Goal: Check status: Check status

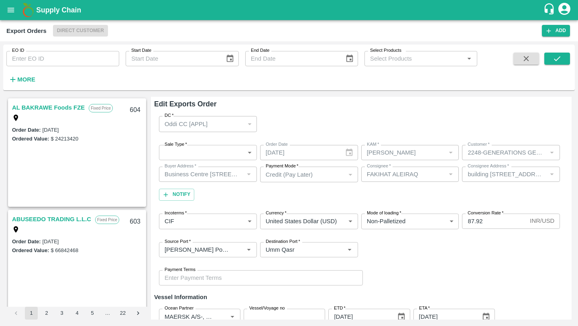
click at [8, 10] on icon "open drawer" at bounding box center [11, 10] width 7 height 4
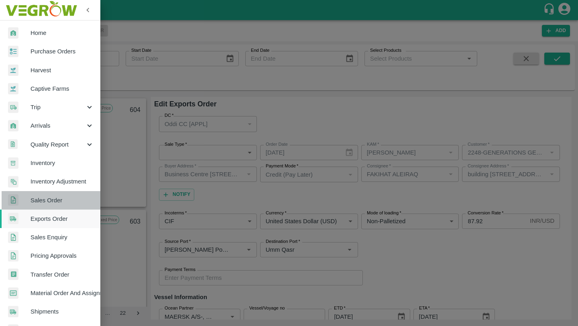
click at [67, 200] on span "Sales Order" at bounding box center [61, 200] width 63 height 9
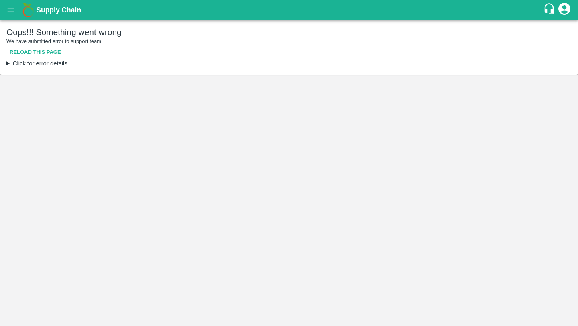
click at [47, 55] on button "Reload this page" at bounding box center [35, 52] width 58 height 14
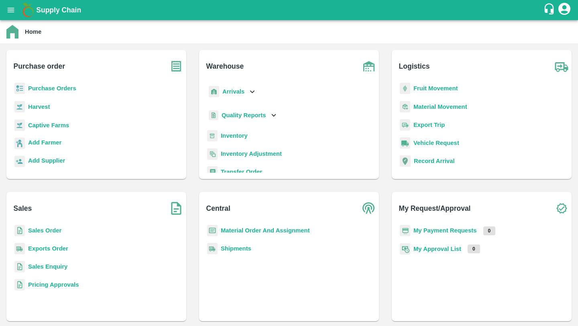
click at [47, 227] on b "Sales Order" at bounding box center [44, 230] width 33 height 6
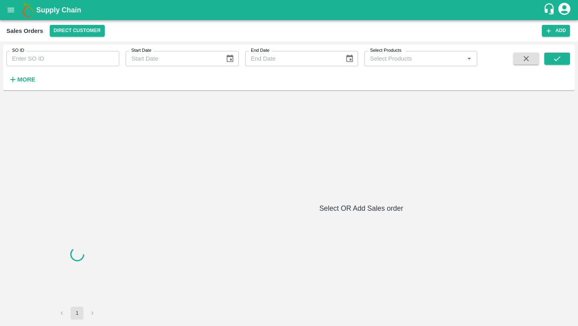
click at [62, 64] on input "SO ID" at bounding box center [62, 58] width 113 height 15
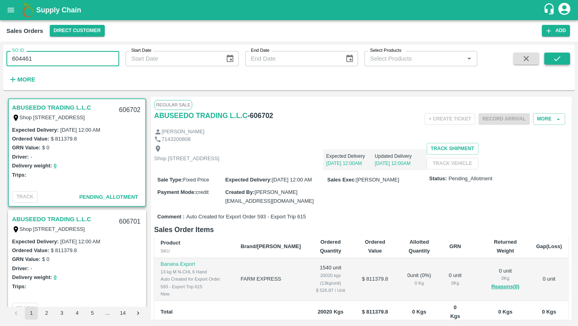
click at [554, 59] on icon "submit" at bounding box center [557, 58] width 6 height 5
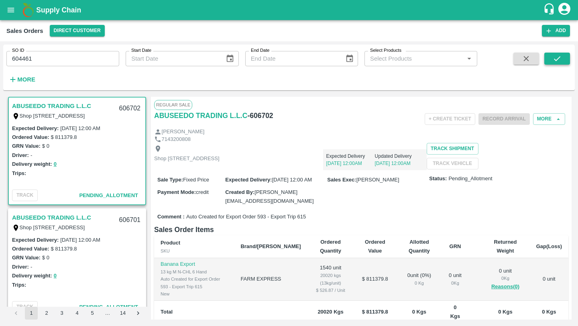
click at [553, 59] on icon "submit" at bounding box center [556, 58] width 9 height 9
click at [94, 61] on input "604461" at bounding box center [62, 58] width 113 height 15
type input "604461"
click at [559, 59] on icon "submit" at bounding box center [556, 58] width 9 height 9
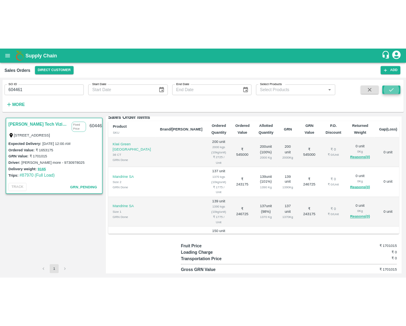
scroll to position [172, 0]
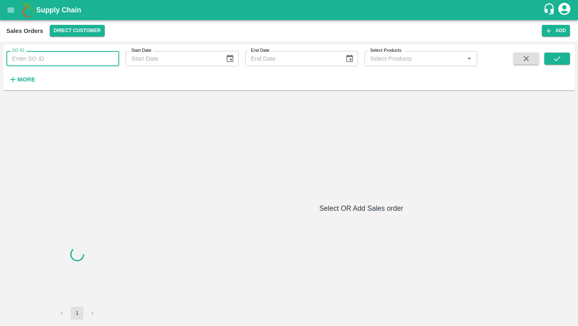
click at [62, 53] on input "SO ID" at bounding box center [62, 58] width 113 height 15
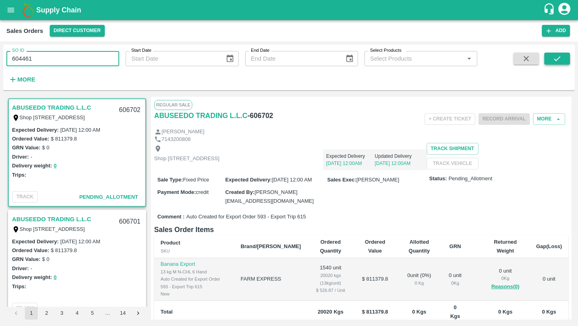
type input "604461"
click at [552, 58] on icon "submit" at bounding box center [556, 58] width 9 height 9
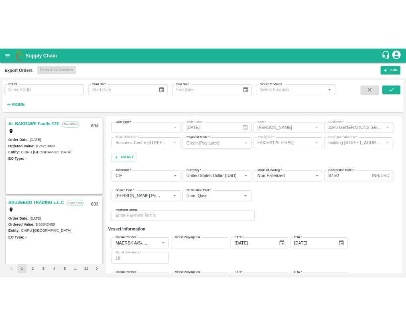
scroll to position [172, 0]
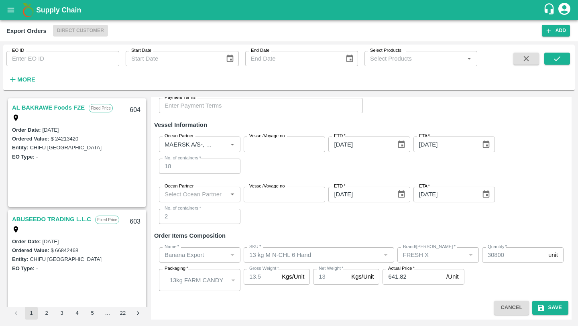
click at [224, 190] on input "Ocean Partner" at bounding box center [192, 194] width 63 height 10
click at [233, 193] on icon "Open" at bounding box center [232, 194] width 4 height 2
type input "maers"
click at [219, 222] on div "MAERSK A/S-, - 9869693940(Transporter)" at bounding box center [199, 216] width 68 height 18
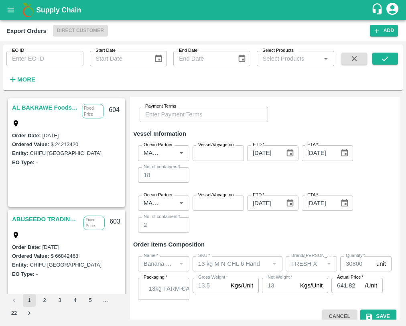
scroll to position [216, 0]
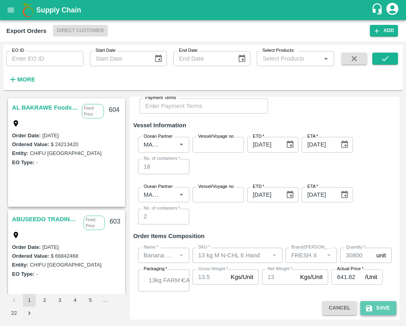
click at [367, 309] on icon "submit" at bounding box center [369, 308] width 8 height 8
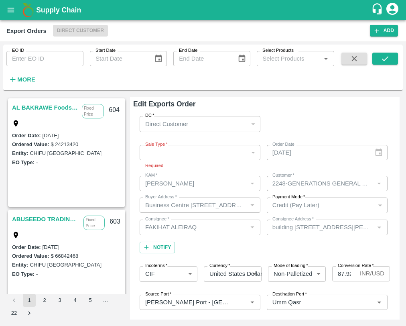
click at [250, 151] on div "​" at bounding box center [200, 152] width 121 height 15
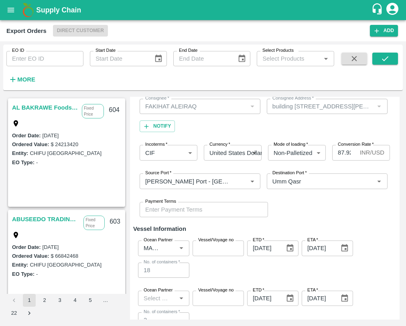
scroll to position [111, 0]
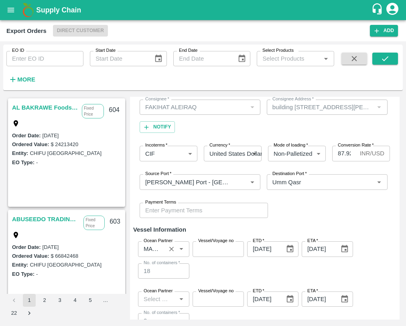
click at [182, 247] on icon "Open" at bounding box center [181, 248] width 9 height 9
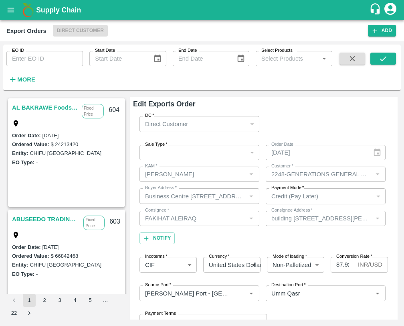
click at [68, 53] on input "EO ID" at bounding box center [44, 58] width 77 height 15
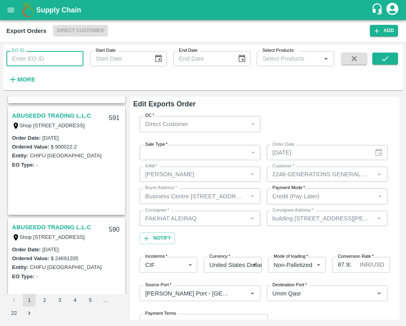
scroll to position [1452, 0]
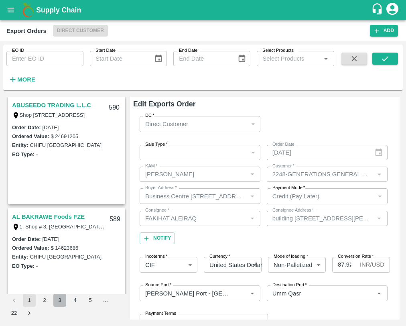
click at [59, 300] on button "3" at bounding box center [59, 300] width 13 height 13
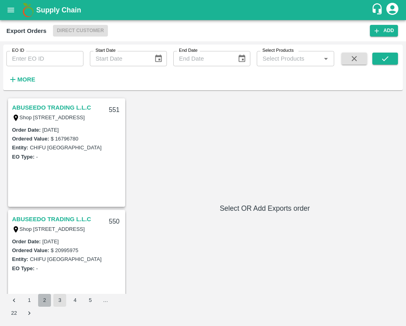
click at [47, 297] on button "2" at bounding box center [44, 300] width 13 height 13
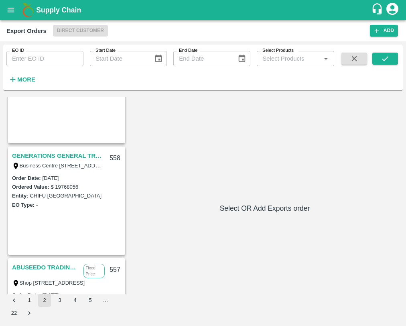
scroll to position [1918, 0]
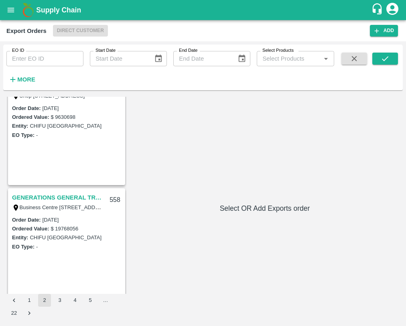
click at [63, 194] on link "GENERATIONS GENERAL TRADING LLC" at bounding box center [58, 197] width 93 height 10
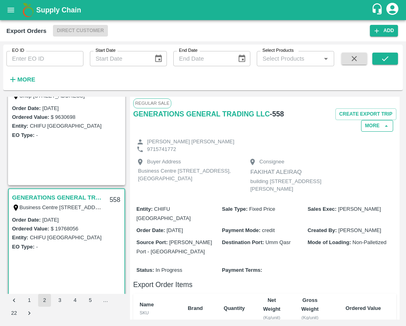
click at [371, 123] on button "More" at bounding box center [377, 126] width 32 height 12
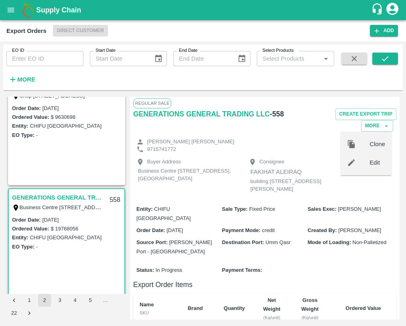
click at [363, 163] on div at bounding box center [358, 162] width 22 height 9
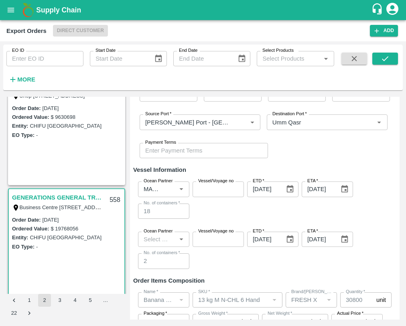
scroll to position [180, 0]
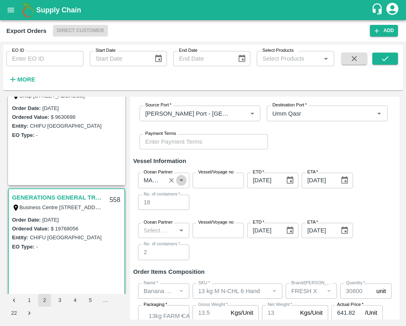
click at [181, 176] on icon "Open" at bounding box center [181, 180] width 9 height 9
click at [181, 176] on icon "Close" at bounding box center [181, 180] width 9 height 9
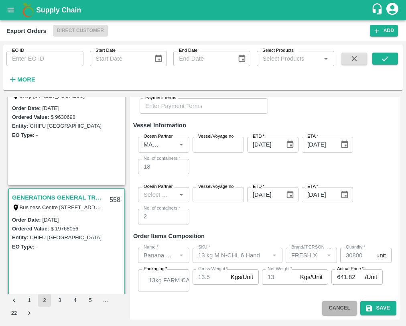
click at [334, 309] on button "Cancel" at bounding box center [339, 308] width 35 height 14
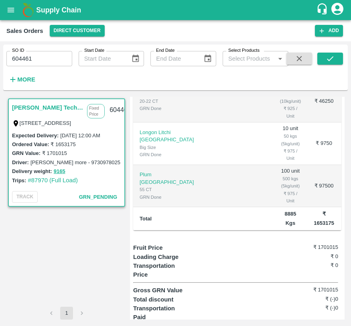
scroll to position [400, 0]
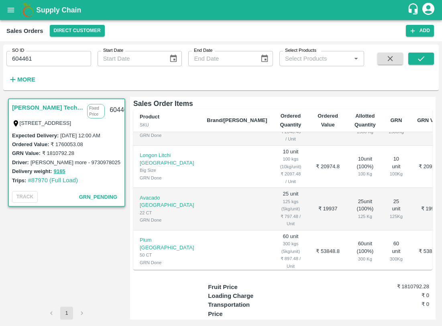
scroll to position [159, 0]
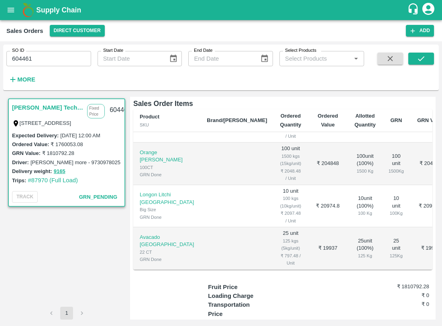
click at [120, 109] on div "604461" at bounding box center [120, 110] width 31 height 19
copy div "604461"
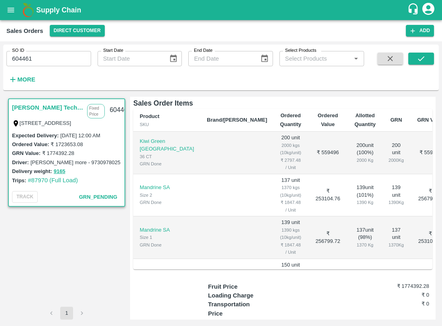
scroll to position [209, 0]
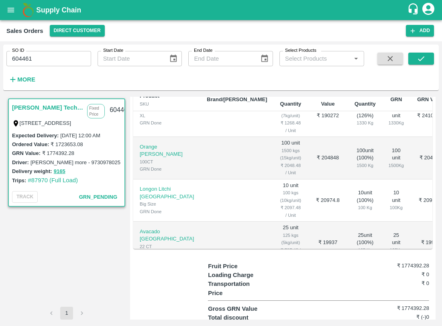
scroll to position [146, 0]
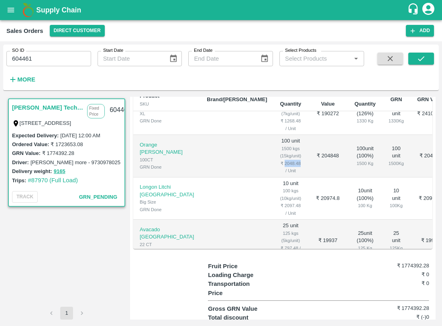
drag, startPoint x: 223, startPoint y: 203, endPoint x: 244, endPoint y: 203, distance: 20.9
click at [274, 177] on td "100 unit 1500 kgs (15kg/unit) ₹ 2048.48 / Unit" at bounding box center [291, 156] width 34 height 43
copy div "2048.48"
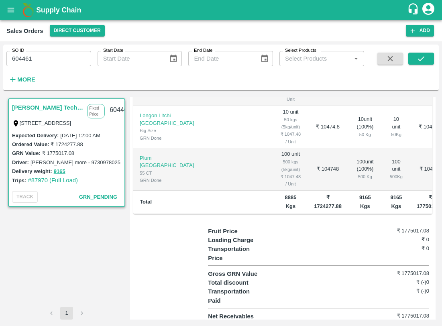
scroll to position [235, 0]
